Goal: Transaction & Acquisition: Subscribe to service/newsletter

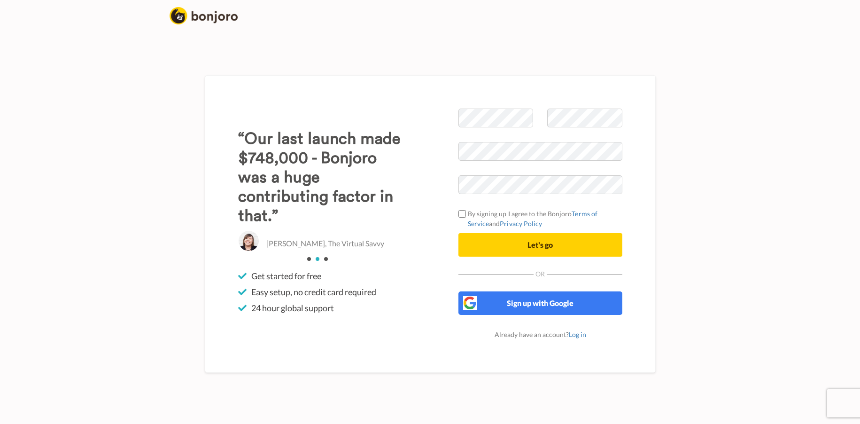
click at [4, 41] on body "Welcome to Bonjoro By signing up I agree to the Bonjoro Terms of Service and Pr…" at bounding box center [430, 212] width 860 height 424
click at [9, 34] on body "Welcome to Bonjoro By signing up I agree to the Bonjoro Terms of Service and Pr…" at bounding box center [430, 212] width 860 height 424
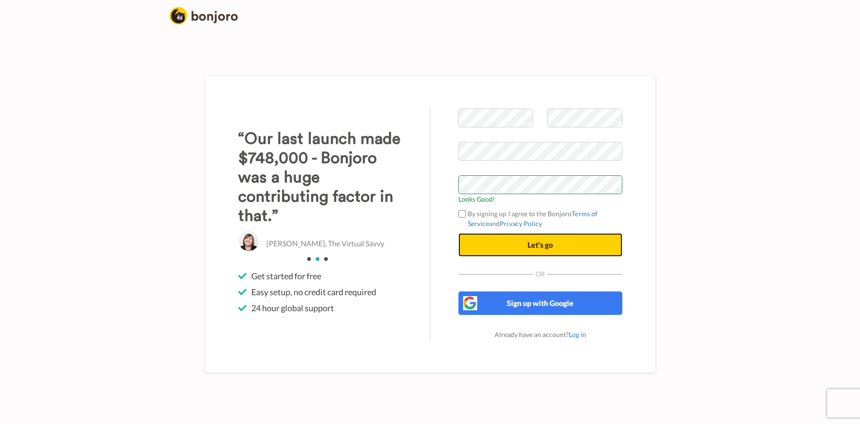
click at [501, 241] on button "Let's go" at bounding box center [540, 244] width 164 height 23
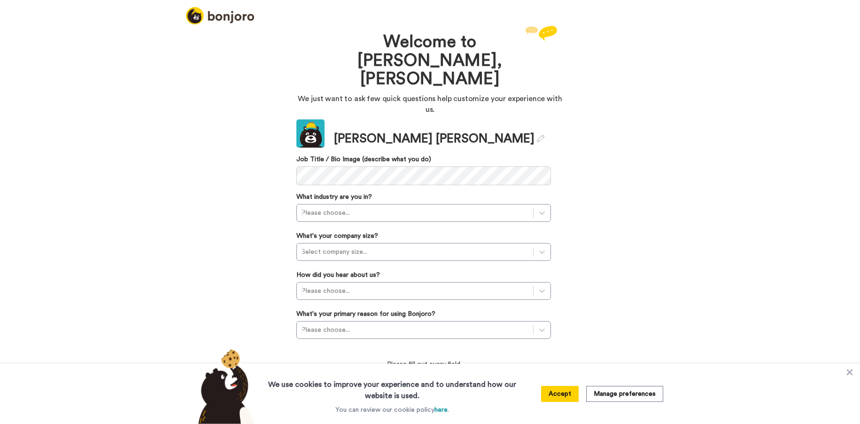
click at [9, 33] on div "Welcome to [PERSON_NAME], [PERSON_NAME] We just want to ask few quick questions…" at bounding box center [430, 223] width 860 height 400
click at [11, 53] on div "Welcome to [PERSON_NAME], [PERSON_NAME] We just want to ask few quick questions…" at bounding box center [430, 223] width 860 height 400
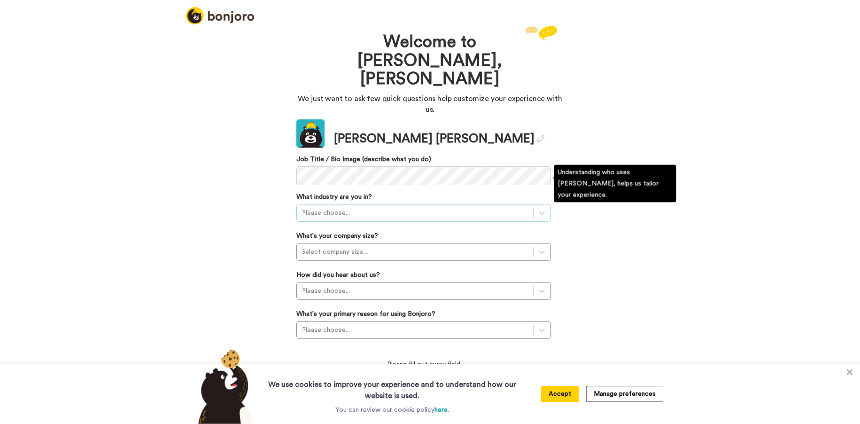
click at [346, 207] on div at bounding box center [415, 212] width 227 height 11
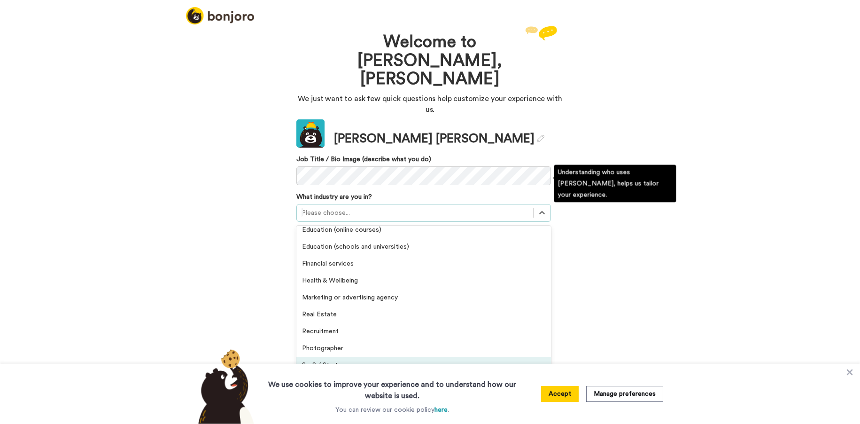
scroll to position [124, 0]
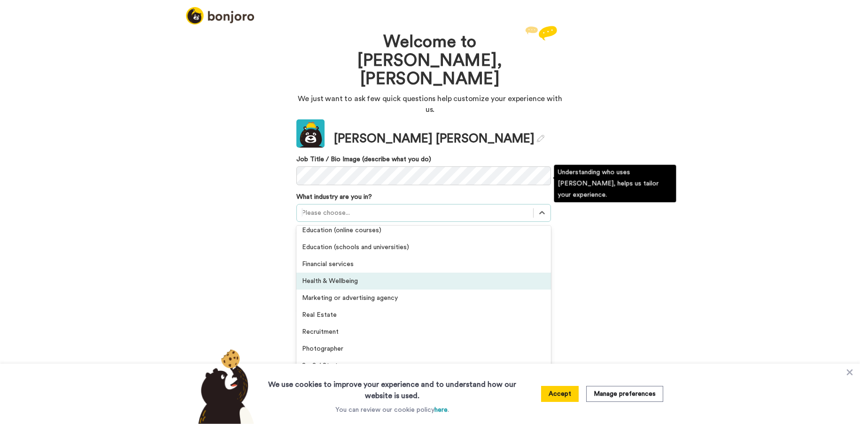
click at [344, 272] on div "Health & Wellbeing" at bounding box center [423, 280] width 255 height 17
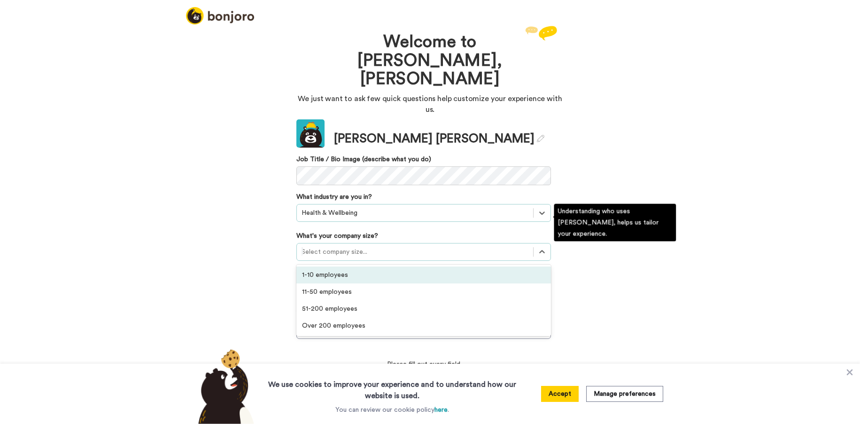
click at [348, 246] on div at bounding box center [415, 251] width 227 height 11
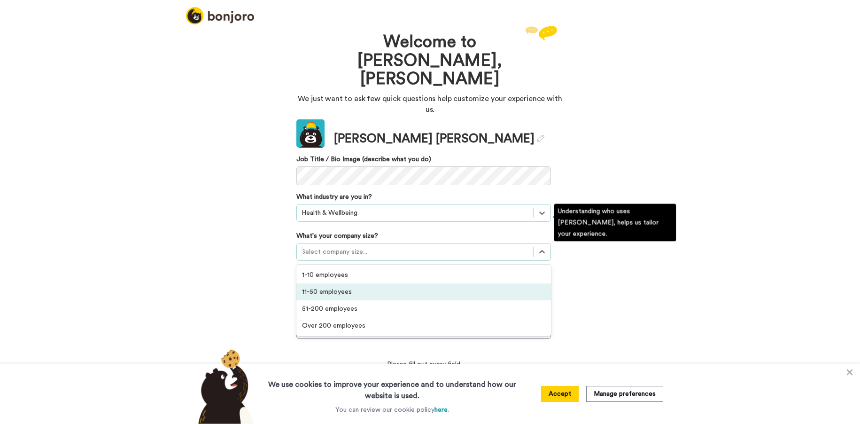
click at [346, 283] on div "11-50 employees" at bounding box center [423, 291] width 255 height 17
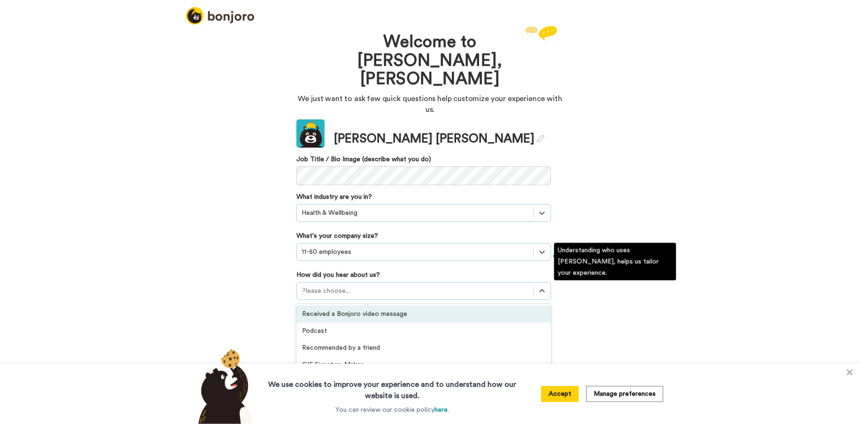
click at [352, 285] on div at bounding box center [415, 290] width 227 height 11
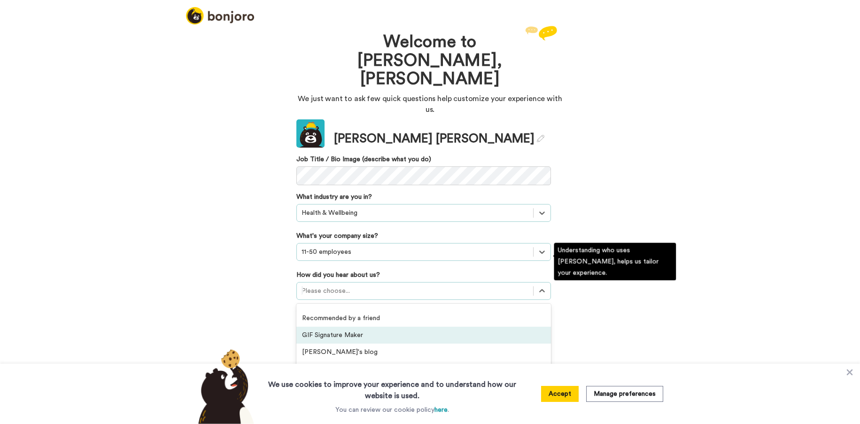
scroll to position [0, 0]
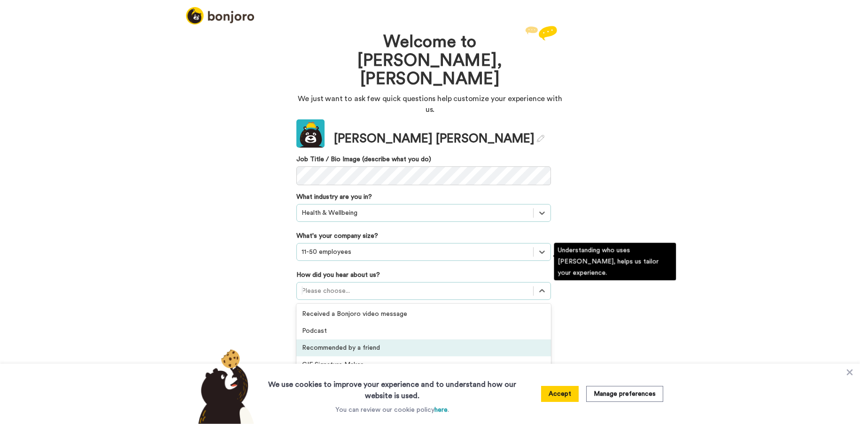
click at [343, 339] on div "Recommended by a friend" at bounding box center [423, 347] width 255 height 17
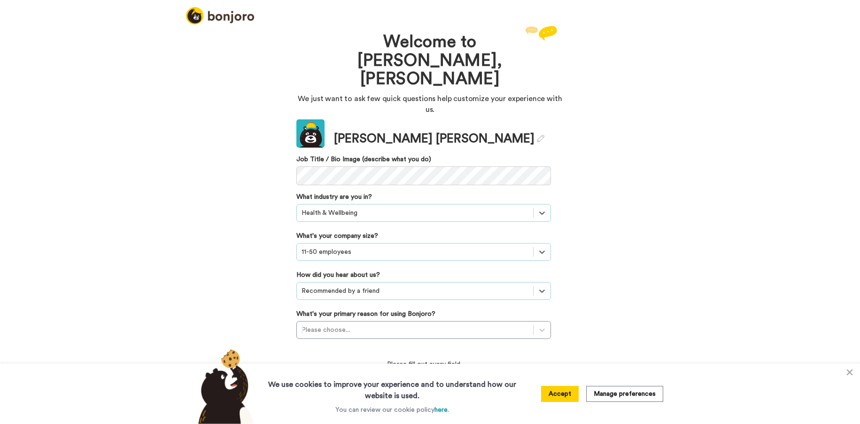
click at [251, 253] on div "Welcome to [PERSON_NAME], [PERSON_NAME] We just want to ask few quick questions…" at bounding box center [430, 223] width 860 height 400
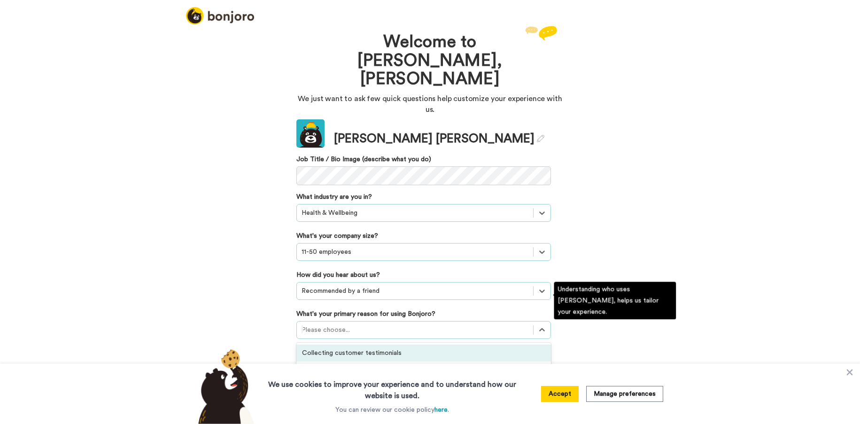
click at [348, 324] on div at bounding box center [415, 329] width 227 height 11
click at [315, 344] on div "Collecting customer testimonials" at bounding box center [423, 352] width 255 height 17
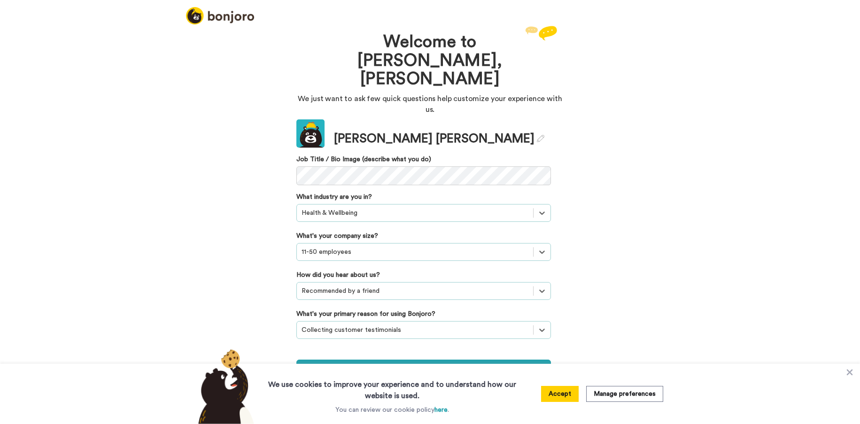
click at [293, 305] on div "Welcome to [PERSON_NAME], [PERSON_NAME] We just want to ask few quick questions…" at bounding box center [430, 201] width 282 height 356
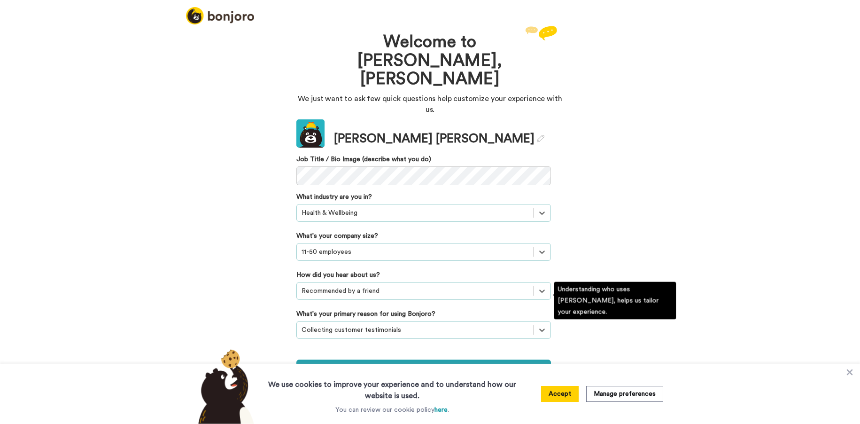
click at [321, 324] on div at bounding box center [415, 329] width 227 height 11
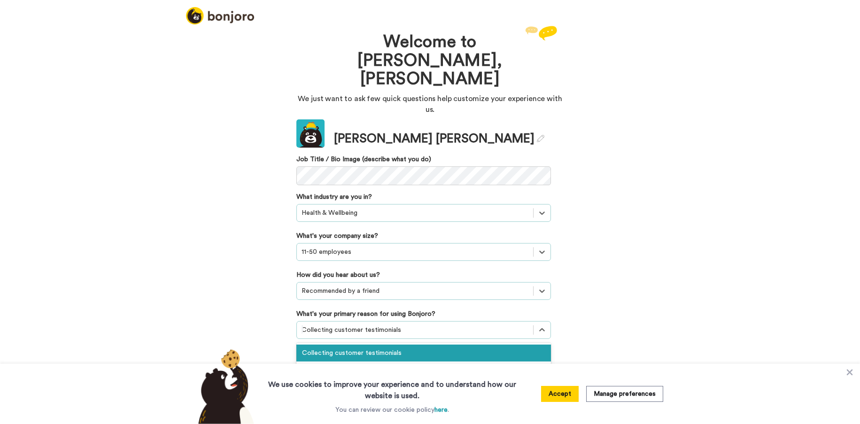
click at [255, 300] on div "Welcome to [PERSON_NAME], [PERSON_NAME] We just want to ask few quick questions…" at bounding box center [430, 223] width 860 height 400
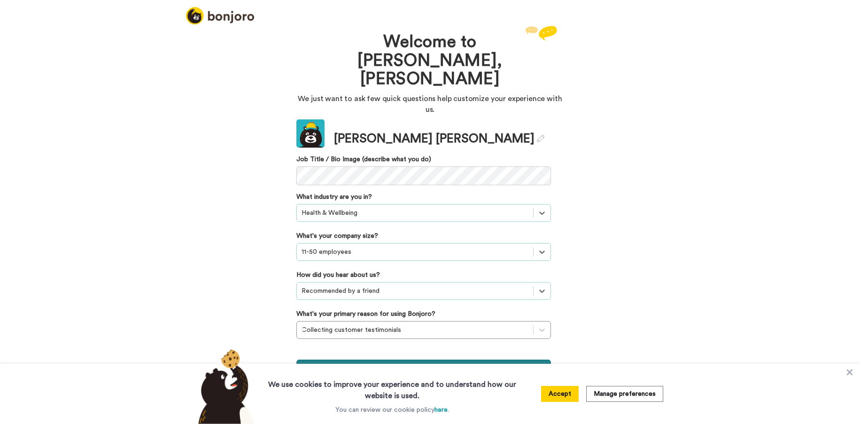
click at [349, 359] on button "Continue" at bounding box center [423, 368] width 255 height 18
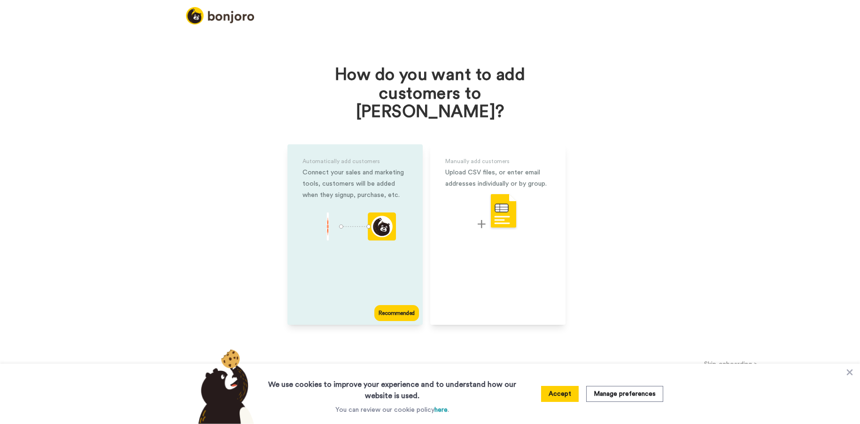
click at [326, 273] on div "Automatically add customers Connect your sales and marketing tools, customers w…" at bounding box center [354, 234] width 135 height 180
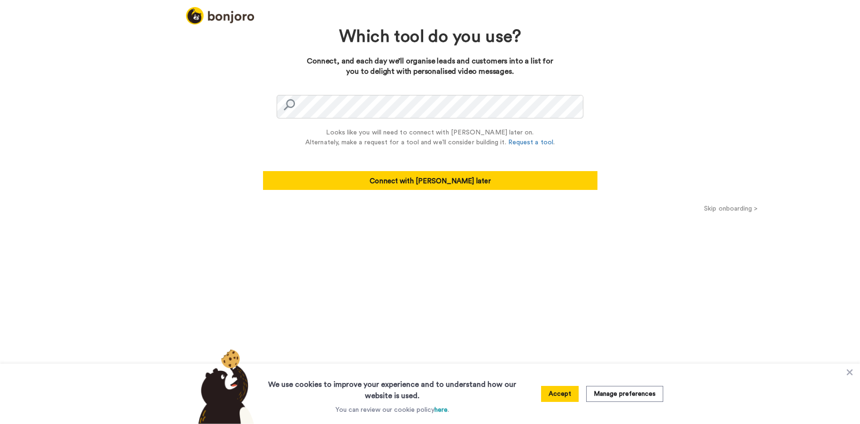
click at [187, 128] on div "Which tool do you use? Connect, and each day we’ll organise leads and customers…" at bounding box center [430, 223] width 860 height 400
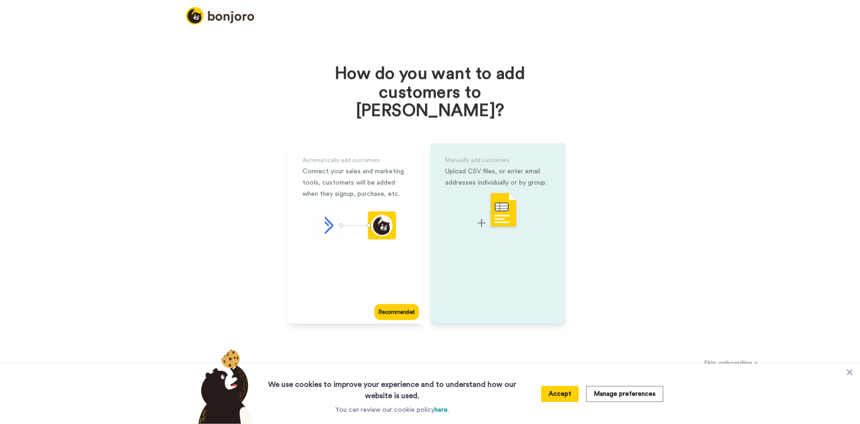
click at [506, 210] on img at bounding box center [498, 210] width 40 height 37
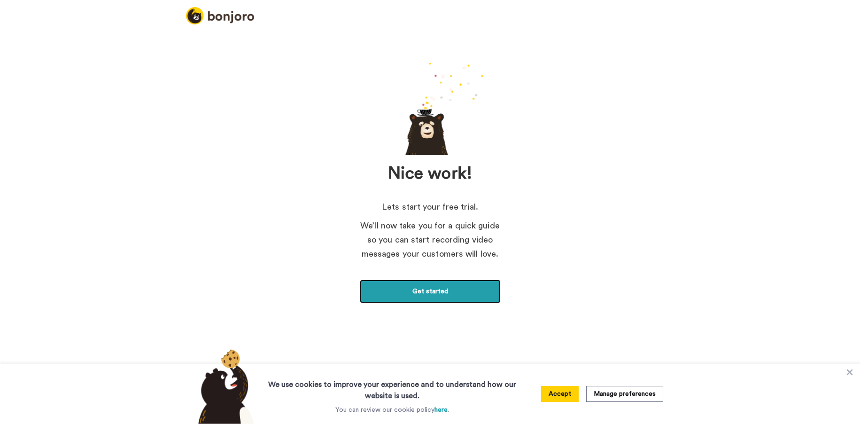
click at [434, 295] on link "Get started" at bounding box center [430, 291] width 141 height 23
